Goal: Information Seeking & Learning: Find specific fact

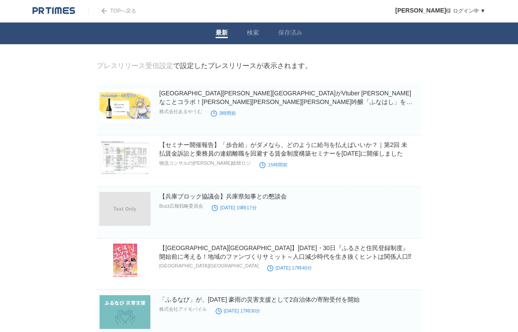
click at [258, 34] on link "検索" at bounding box center [253, 33] width 12 height 9
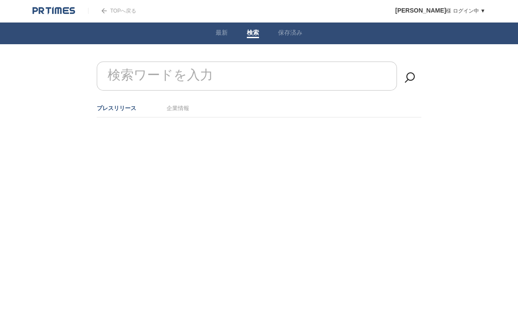
click at [298, 72] on input "検索ワードを入力" at bounding box center [247, 76] width 300 height 29
type input "h"
type input "はねだく"
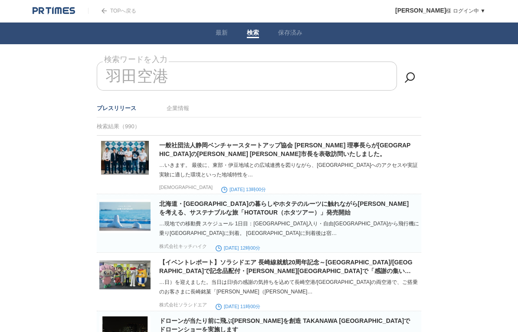
type input "羽田空港"
click at [410, 75] on link at bounding box center [409, 77] width 17 height 17
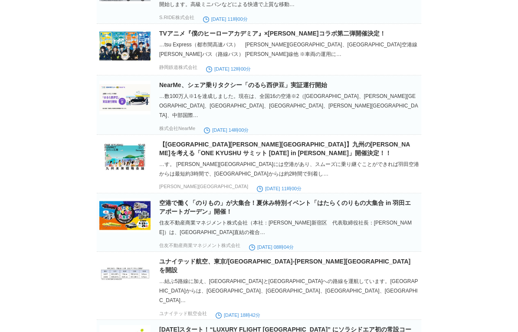
scroll to position [688, 0]
click at [379, 199] on link "空港で働く「のりもの」が大集合！夏休み特別イベント「はたらくのりもの大集合 in 羽田エアポートガーデン」開催！" at bounding box center [285, 207] width 252 height 16
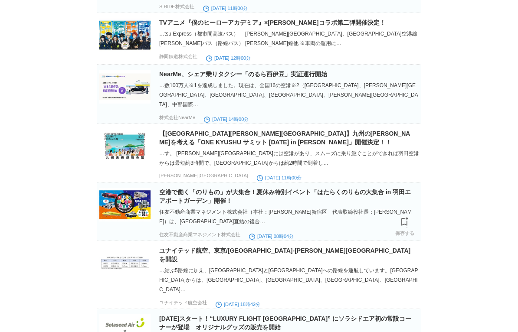
scroll to position [699, 0]
click at [406, 189] on link "空港で働く「のりもの」が大集合！夏休み特別イベント「はたらくのりもの大集合 in 羽田エアポートガーデン」開催！" at bounding box center [285, 197] width 252 height 16
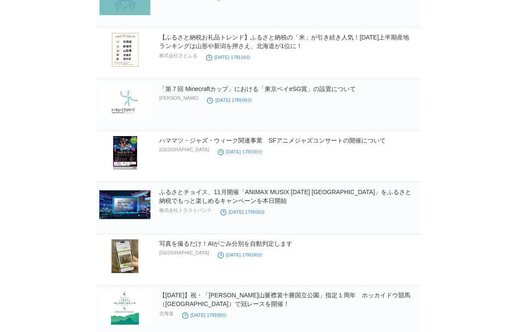
scroll to position [277, 0]
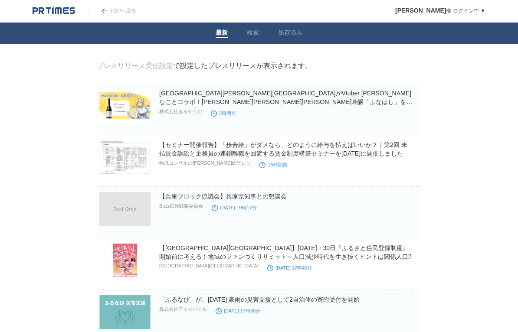
click at [296, 30] on link "保存済み" at bounding box center [290, 33] width 24 height 9
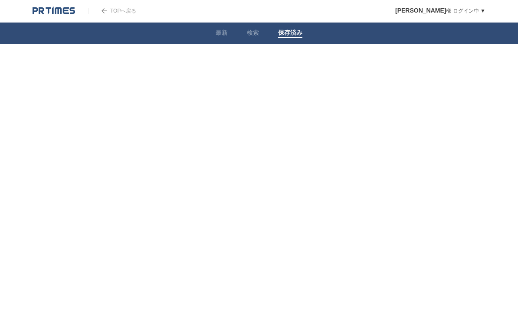
click at [258, 36] on link "検索" at bounding box center [253, 33] width 12 height 9
click at [277, 72] on input "検索ワードを入力" at bounding box center [247, 76] width 300 height 29
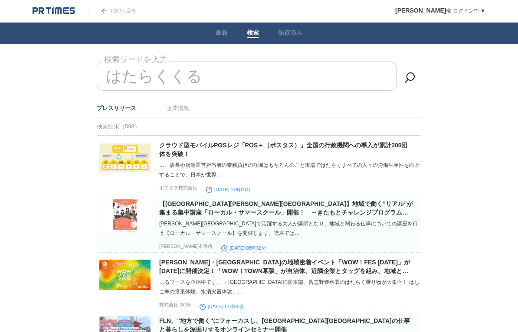
type input "はたらくくるま"
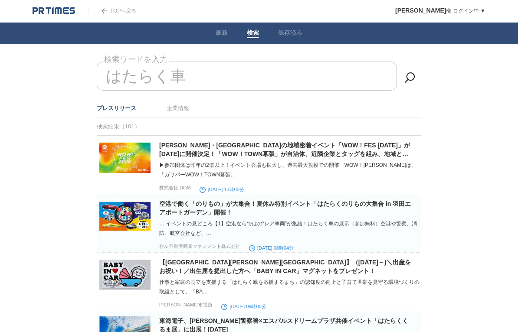
click at [412, 75] on link at bounding box center [409, 77] width 17 height 17
click at [360, 76] on input "はたらく車" at bounding box center [247, 76] width 300 height 29
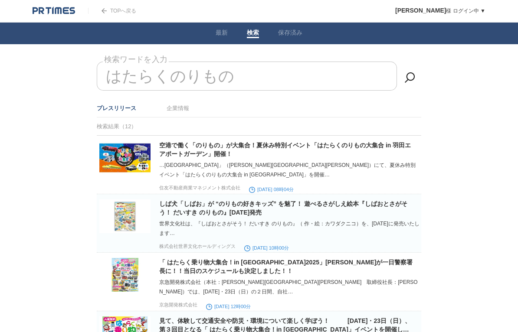
type input "はたらくのりもの"
click at [416, 85] on link at bounding box center [409, 77] width 17 height 17
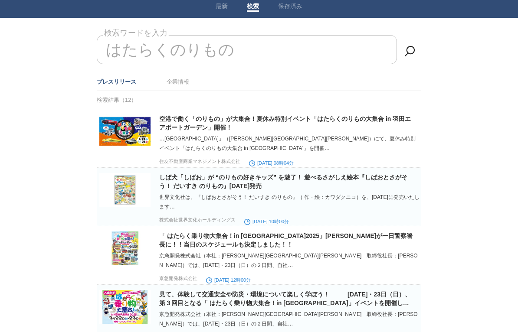
scroll to position [28, 0]
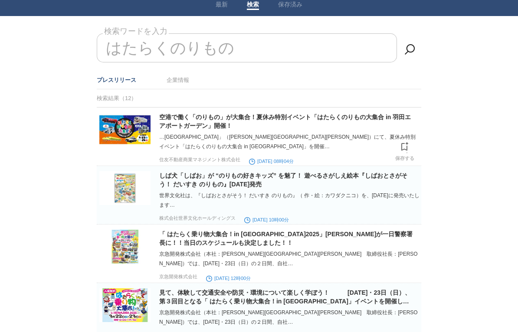
click at [182, 82] on link "企業情報" at bounding box center [178, 80] width 23 height 7
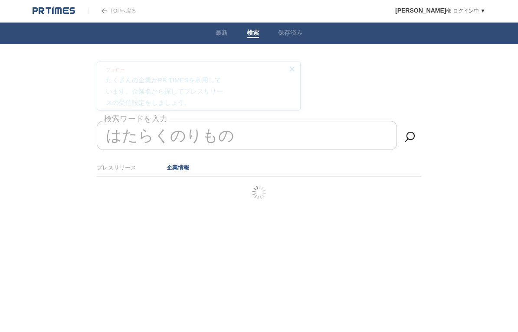
scroll to position [0, 0]
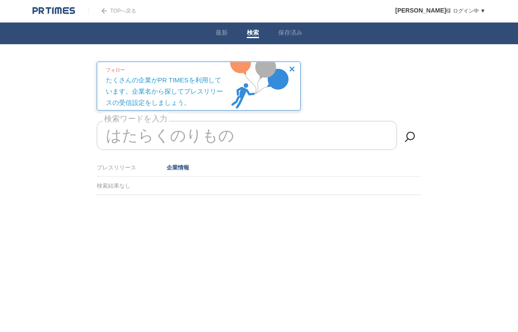
click at [131, 167] on link "プレスリリース" at bounding box center [116, 167] width 39 height 7
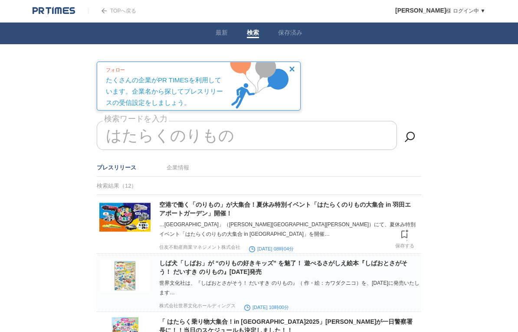
click at [286, 214] on h2 "空港で働く「のりもの」が大集合！夏休み特別イベント「はたらくのりもの大集合 in 羽田エアポートガーデン」開催！" at bounding box center [289, 208] width 260 height 17
click at [304, 207] on link "空港で働く「のりもの」が大集合！夏休み特別イベント「はたらくのりもの大集合 in 羽田エアポートガーデン」開催！" at bounding box center [285, 209] width 252 height 16
